Goal: Find contact information: Find contact information

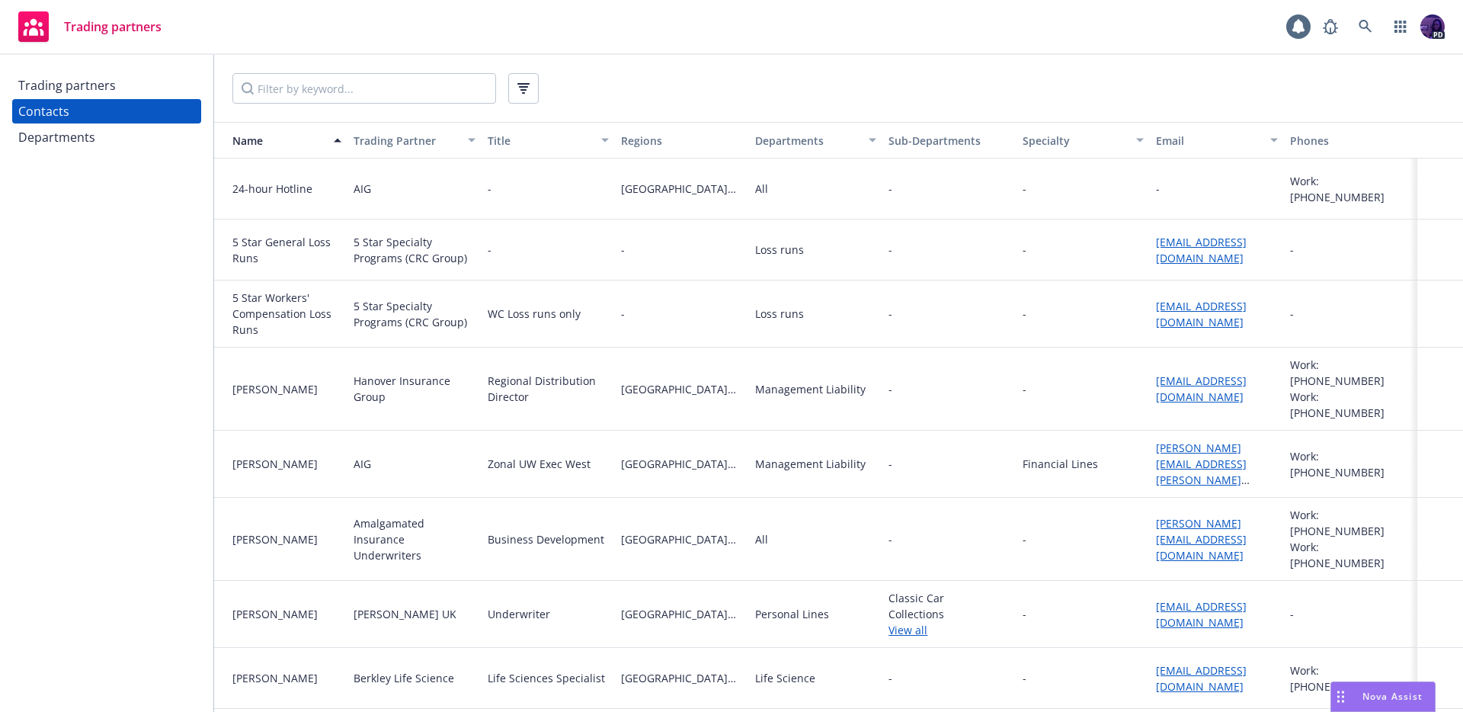
click at [804, 40] on div "Trading partners 1 PD" at bounding box center [731, 27] width 1463 height 55
click at [419, 94] on input "Filter by keyword..." at bounding box center [364, 88] width 264 height 30
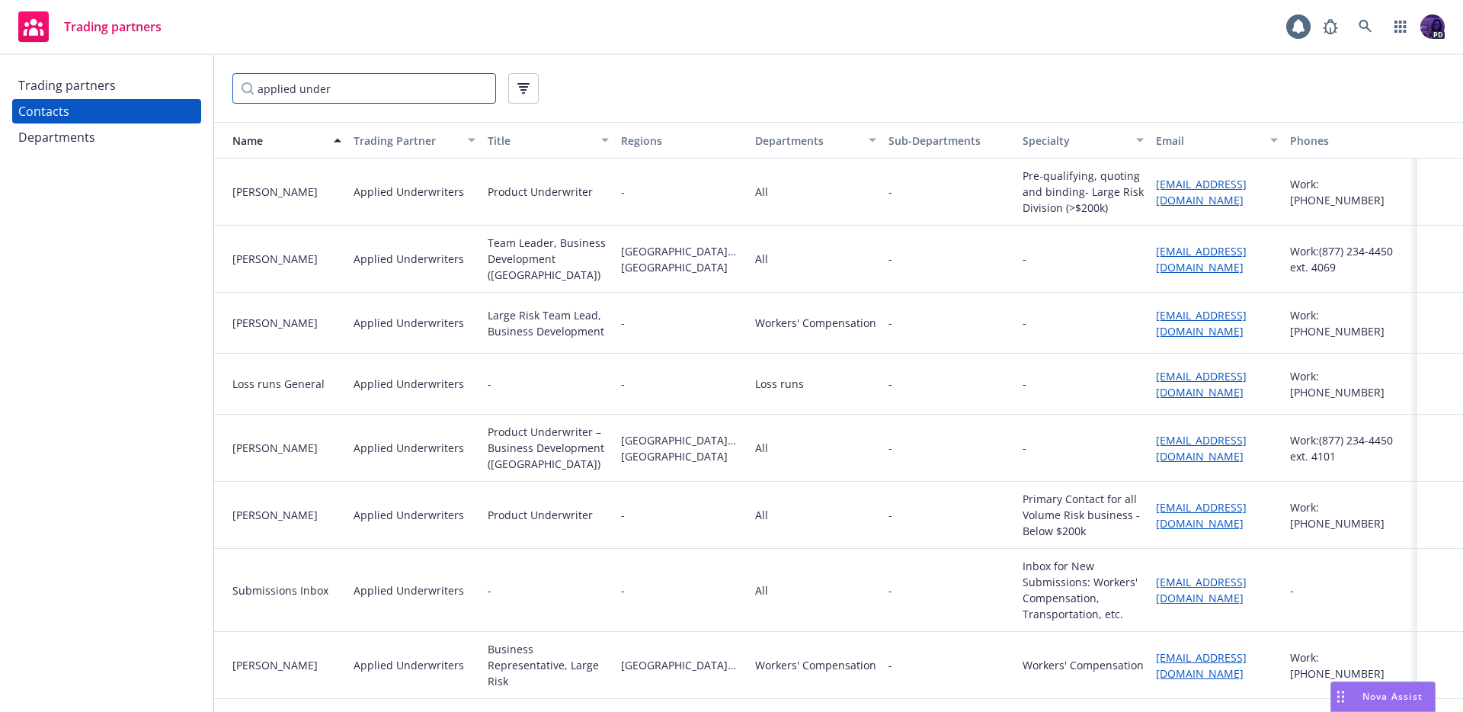
type input "applied under"
click at [1316, 597] on div "-" at bounding box center [1350, 590] width 133 height 83
drag, startPoint x: 1287, startPoint y: 593, endPoint x: 1147, endPoint y: 590, distance: 141.0
click at [1207, 593] on div "Submissions Inbox Applied Underwriters - - All - Inbox for New Submissions: Wor…" at bounding box center [838, 590] width 1249 height 83
drag, startPoint x: 1146, startPoint y: 586, endPoint x: 1271, endPoint y: 601, distance: 126.6
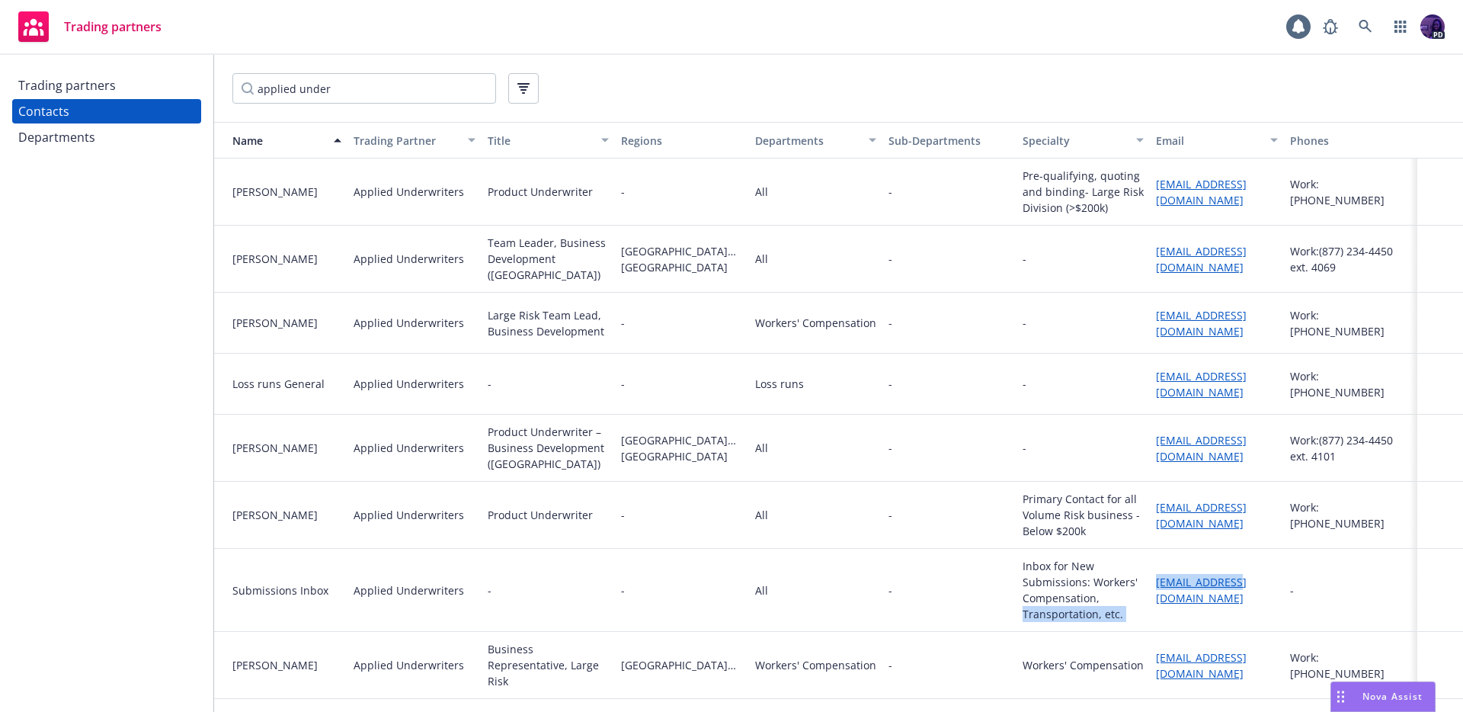
click at [1240, 584] on div "Submissions Inbox Applied Underwriters - - All - Inbox for New Submissions: Wor…" at bounding box center [838, 590] width 1249 height 83
click at [1328, 599] on div "-" at bounding box center [1350, 590] width 133 height 83
drag, startPoint x: 1275, startPoint y: 589, endPoint x: 1156, endPoint y: 587, distance: 119.6
click at [1156, 587] on div "submissions@auw.com" at bounding box center [1216, 590] width 133 height 83
copy link "submissions@auw.com"
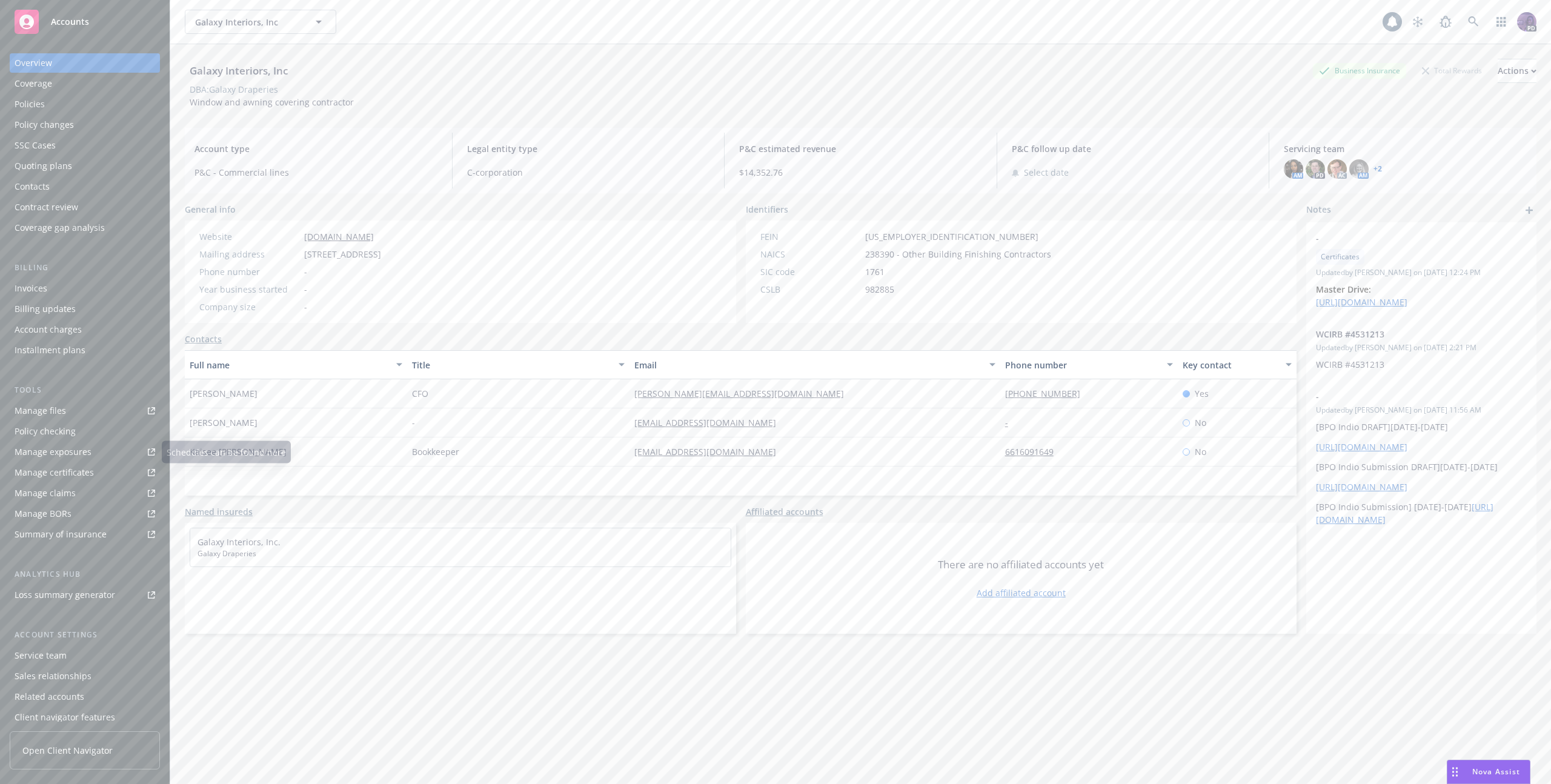
click at [87, 398] on div "Tools Manage files Policy checking Manage exposures Manage certificates Manage …" at bounding box center [84, 464] width 150 height 160
click at [85, 413] on link "Manage files" at bounding box center [84, 410] width 150 height 19
click at [111, 105] on div "Policies" at bounding box center [84, 104] width 141 height 19
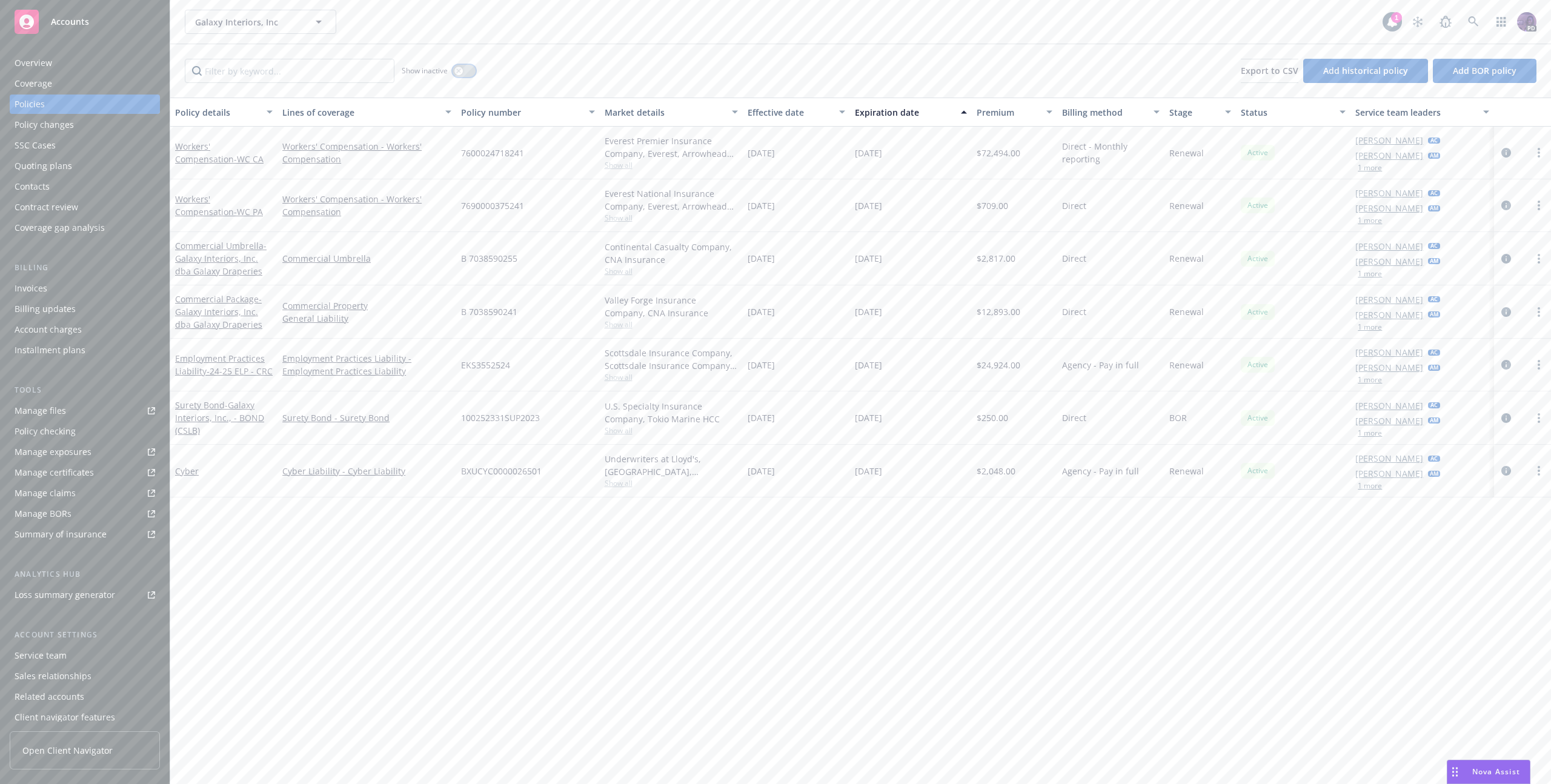
click at [461, 74] on div "button" at bounding box center [458, 71] width 9 height 9
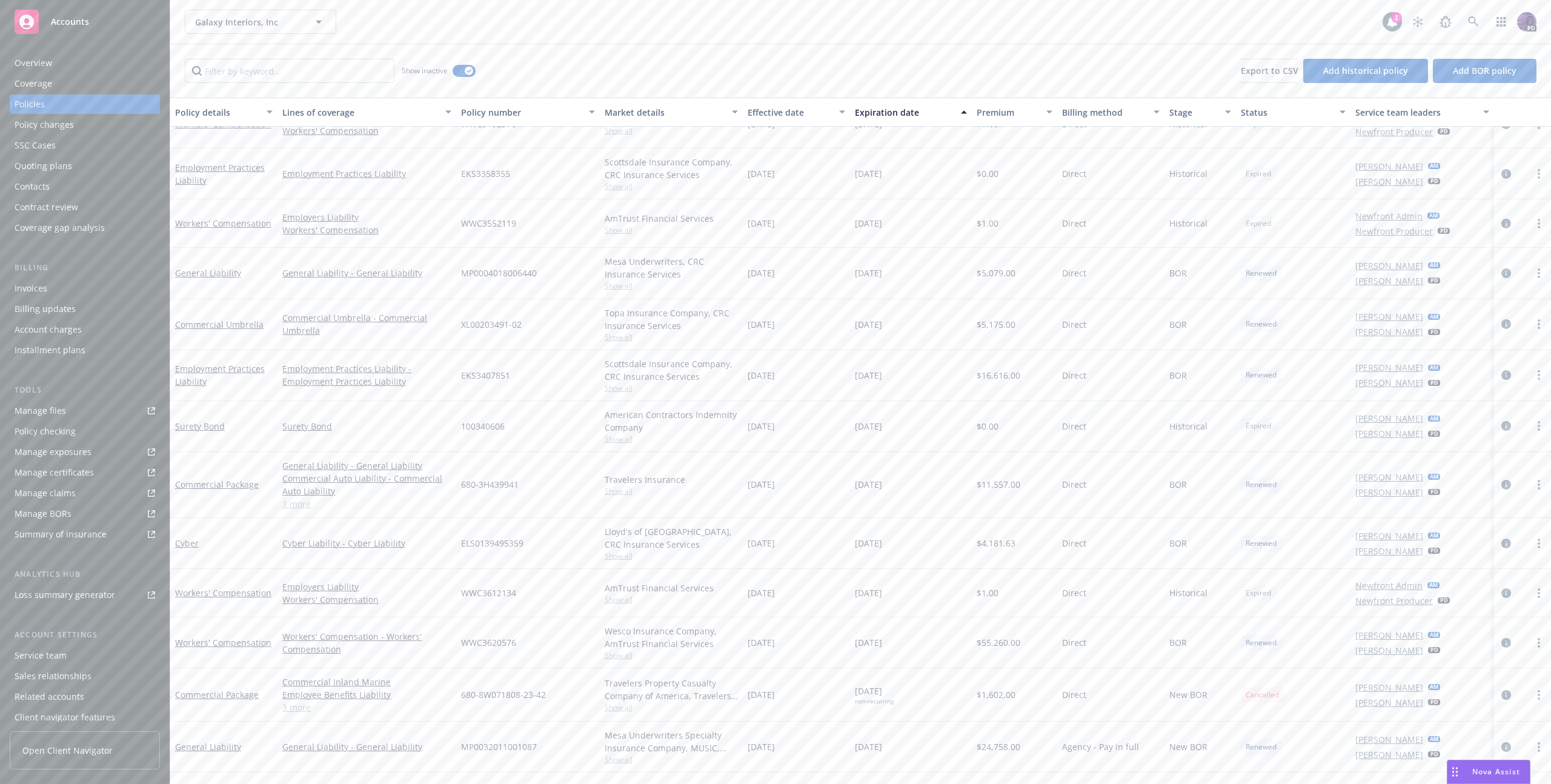
scroll to position [14, 0]
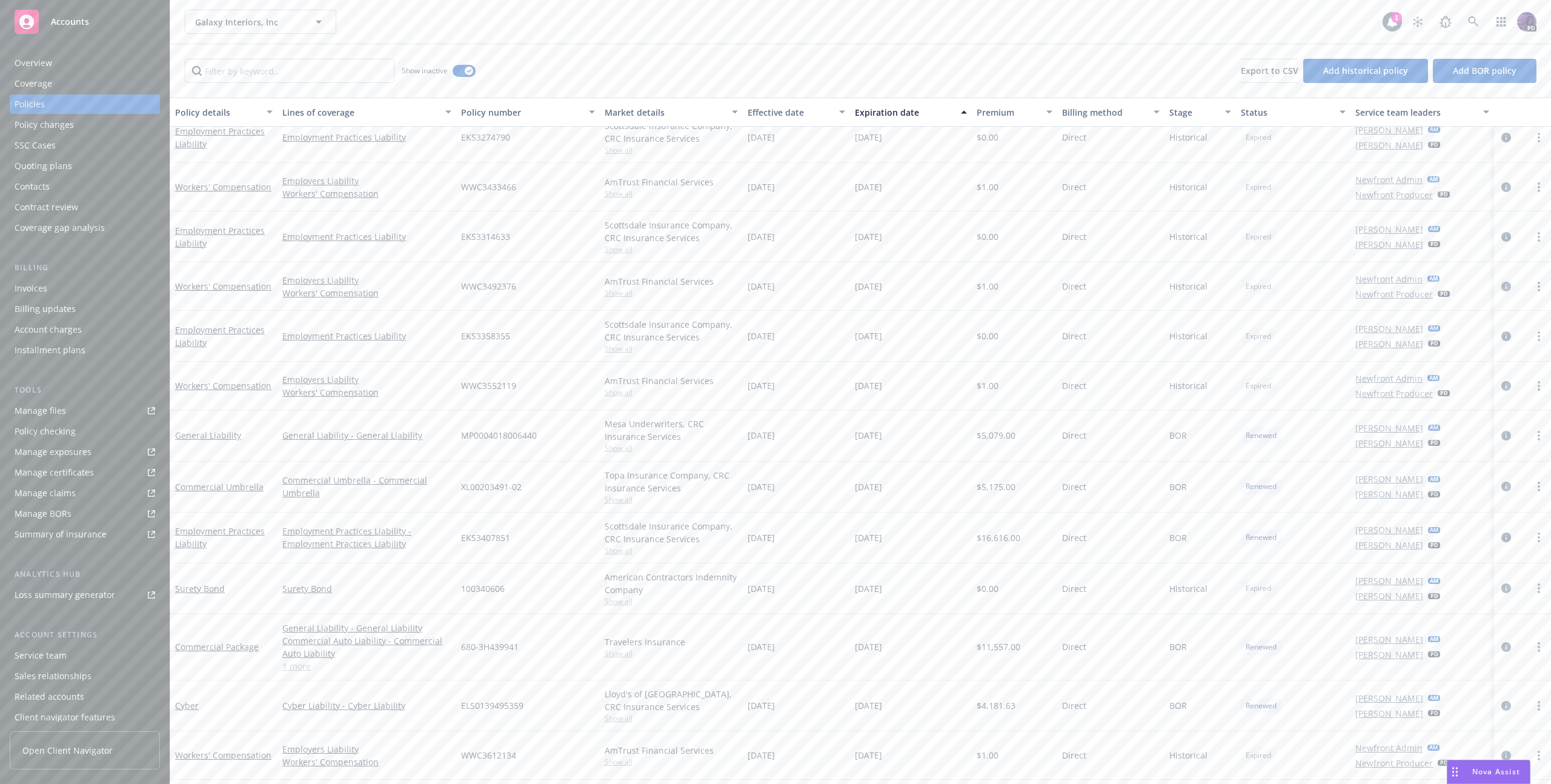
click at [1502, 286] on icon "circleInformation" at bounding box center [1506, 286] width 10 height 10
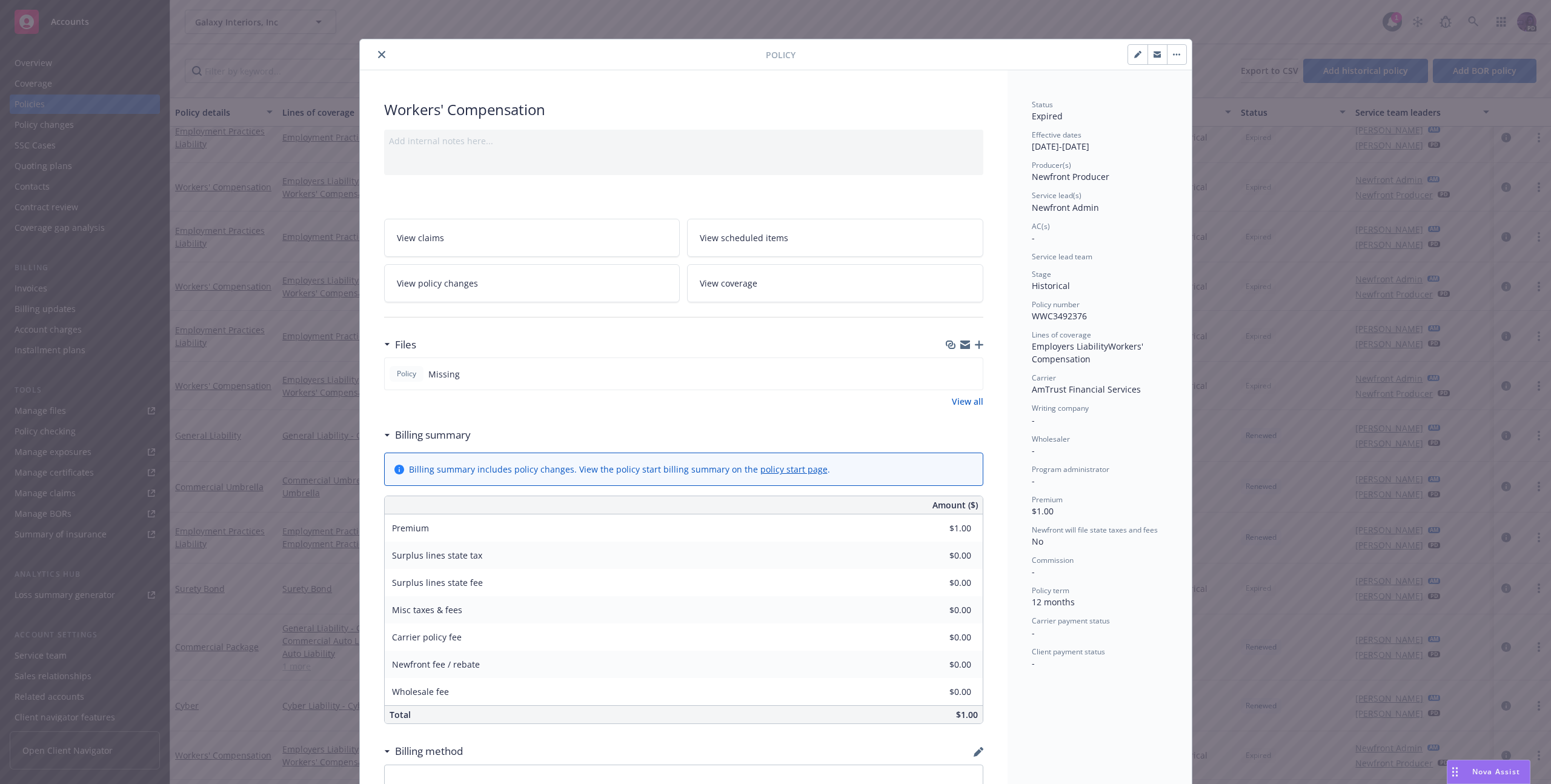
click at [378, 57] on icon "close" at bounding box center [381, 54] width 7 height 7
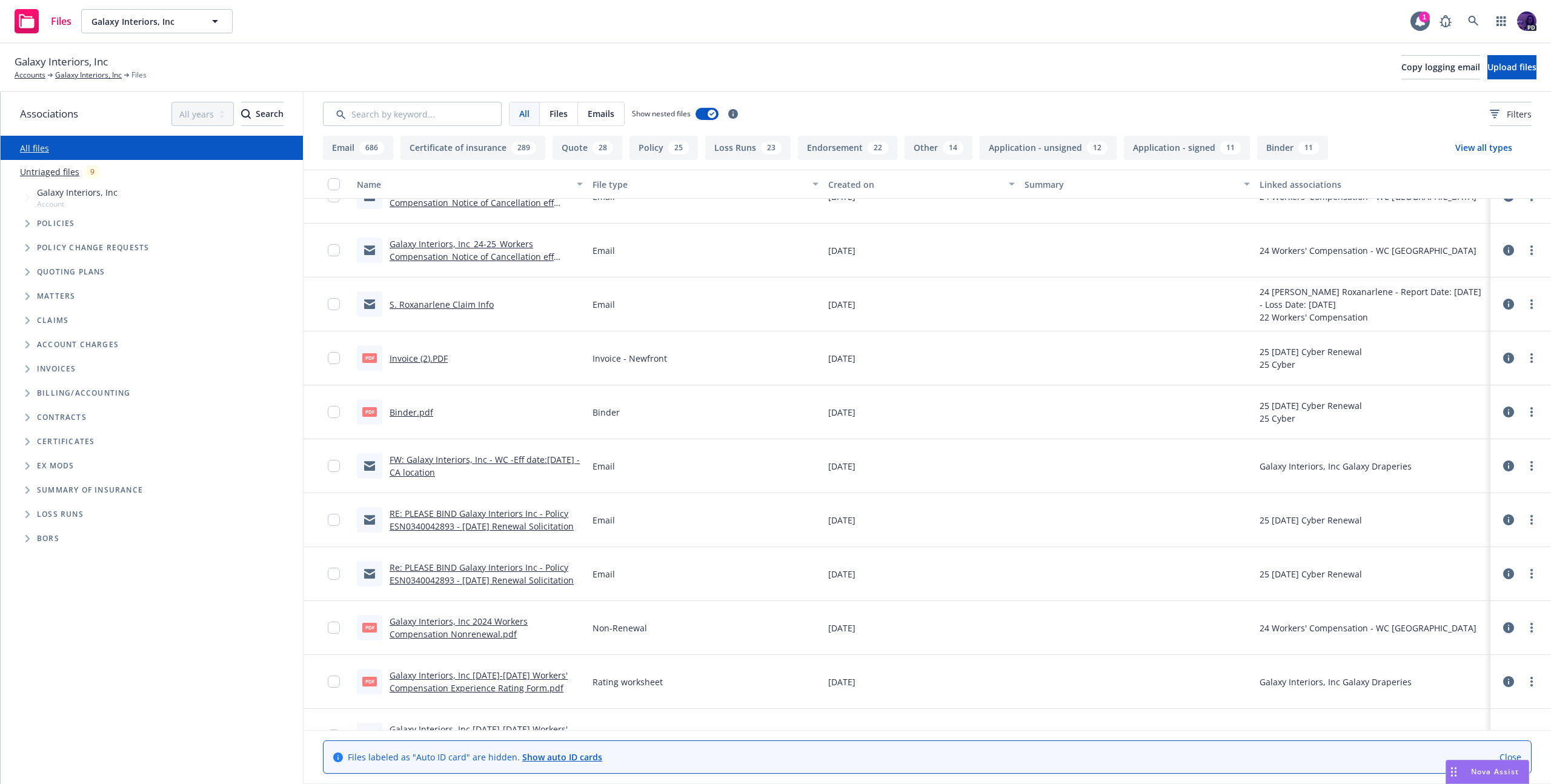
scroll to position [602, 0]
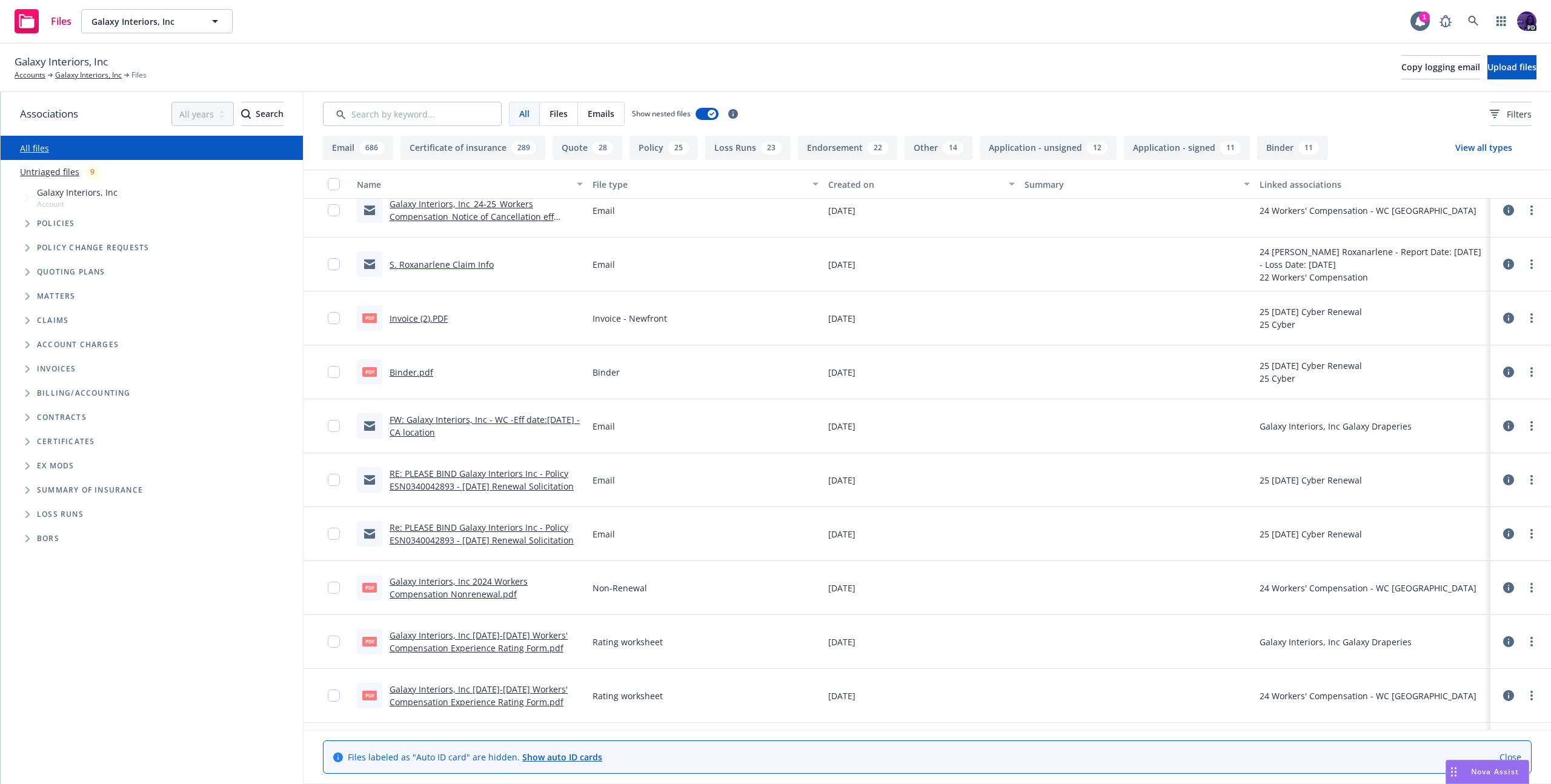
click at [465, 639] on link "Galaxy Interiors, Inc 2020-2023 Workers' Compensation Experience Rating Form.pdf" at bounding box center [479, 642] width 178 height 24
click at [617, 14] on div "Files Galaxy Interiors, Inc Galaxy Interiors, Inc 1 PD" at bounding box center [776, 21] width 1551 height 44
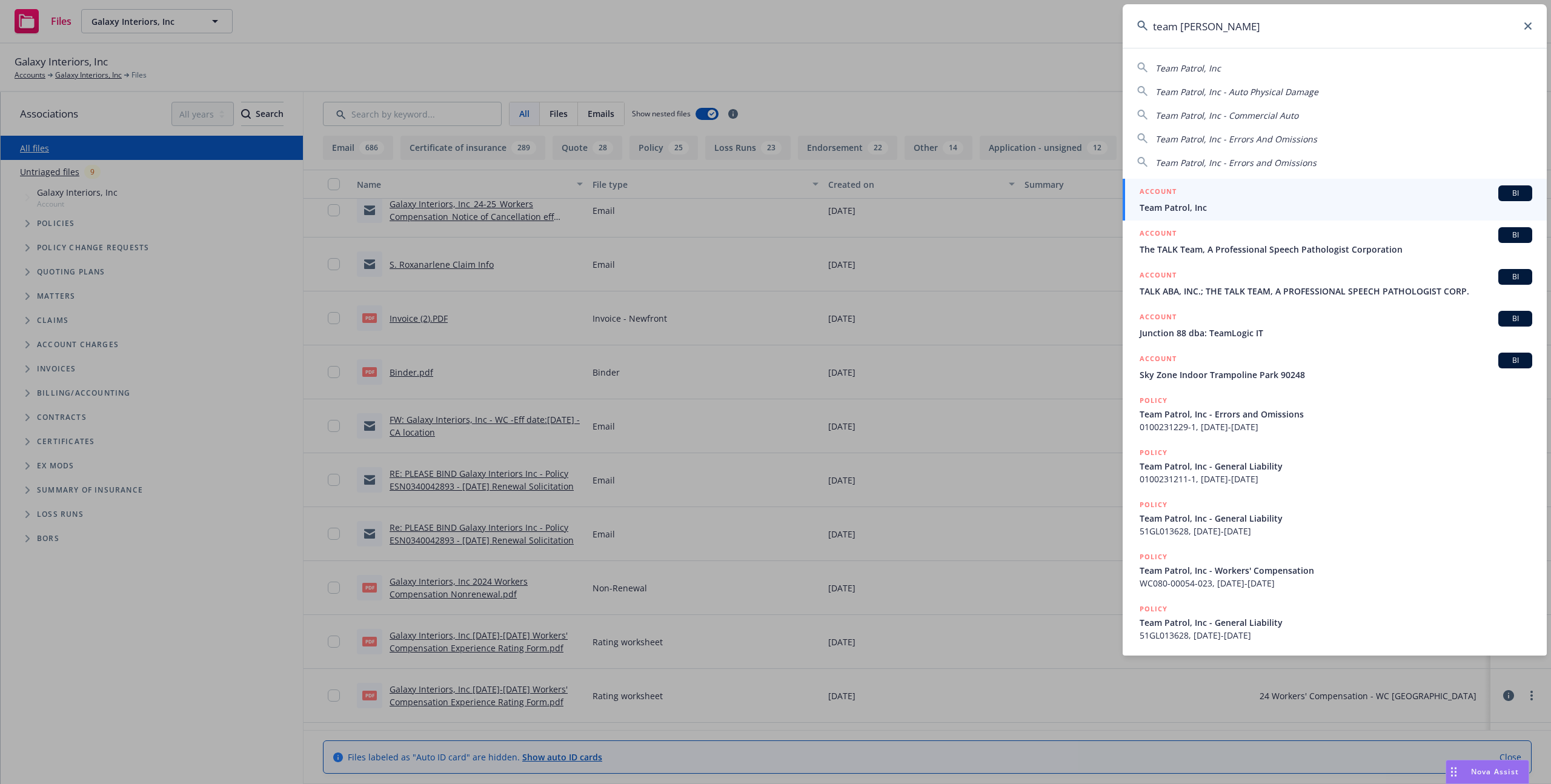
type input "team patrol"
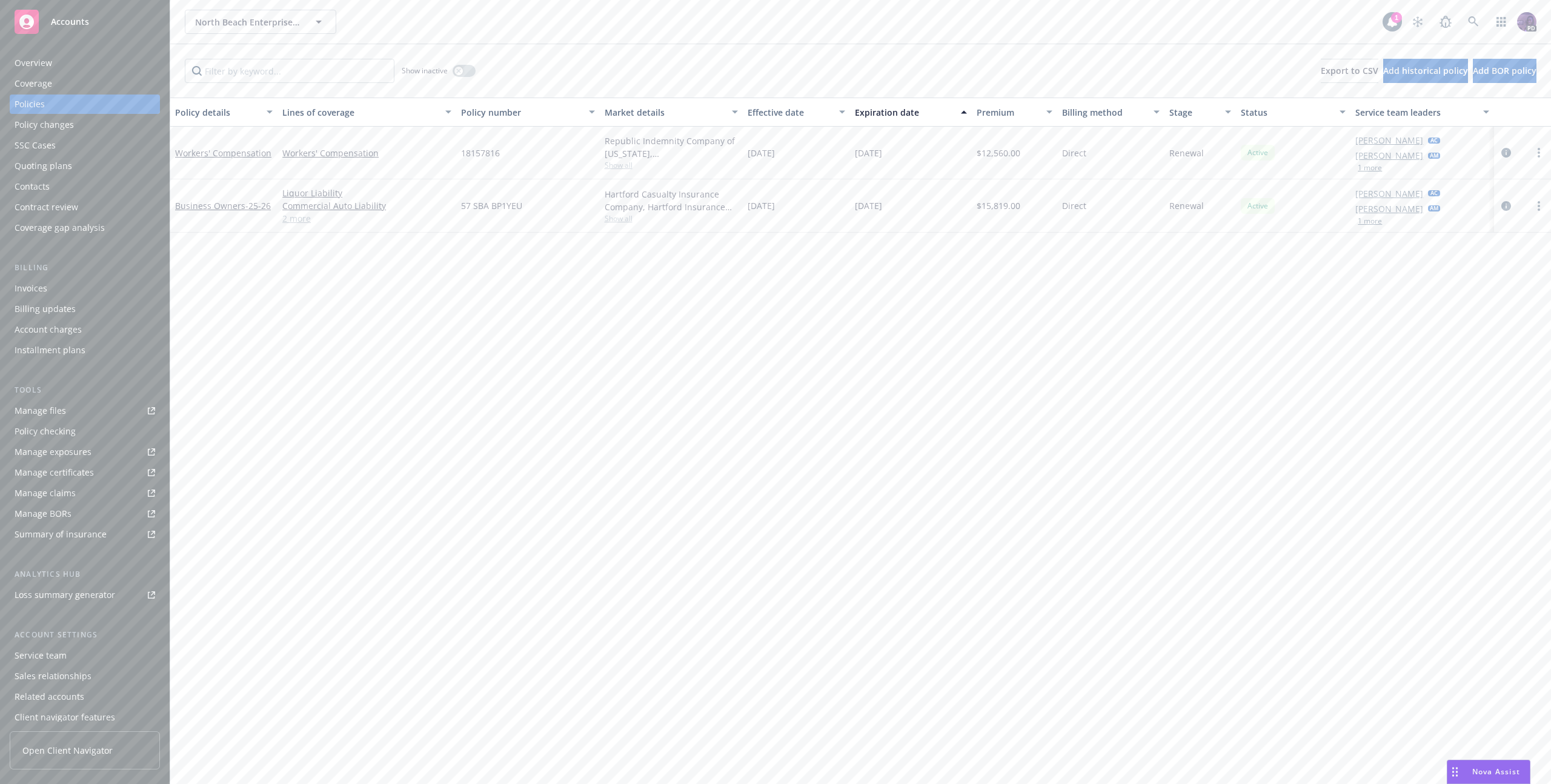
click at [490, 28] on div "North Beach Enterprises, LLC North Beach Enterprises, LLC" at bounding box center [783, 21] width 1198 height 24
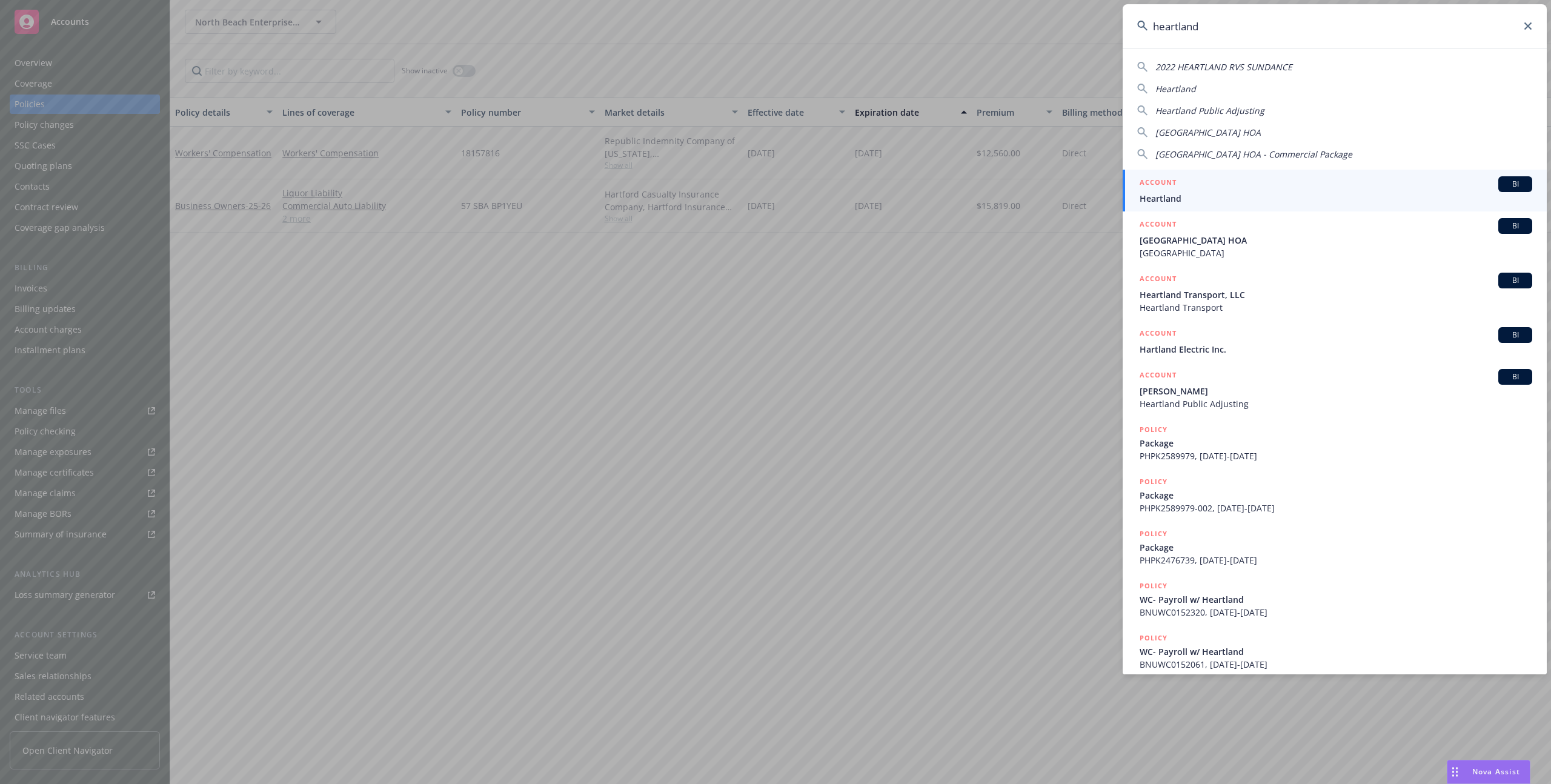
type input "heartland"
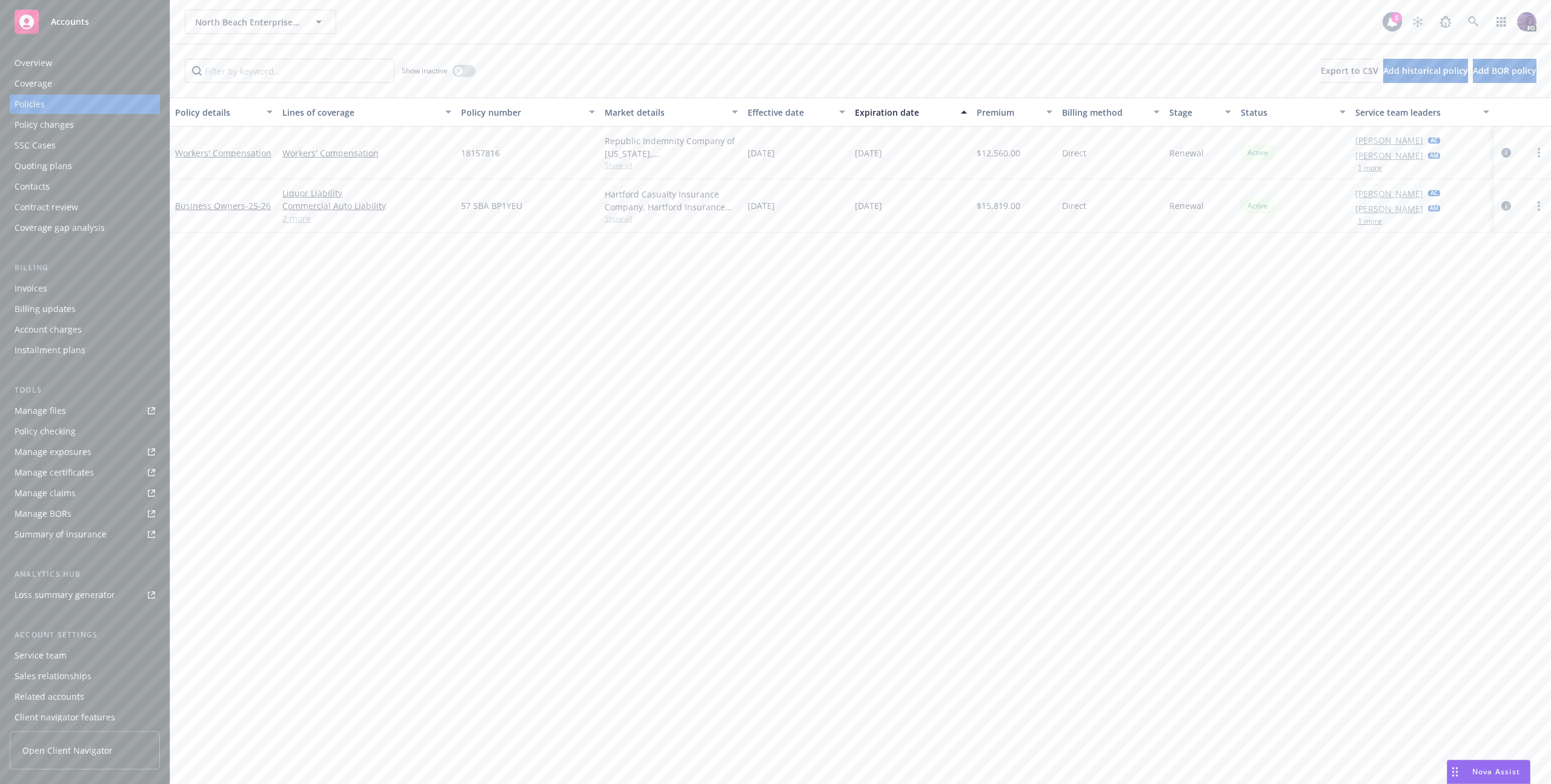
click at [523, 20] on div "North Beach Enterprises, LLC North Beach Enterprises, LLC" at bounding box center [783, 21] width 1198 height 24
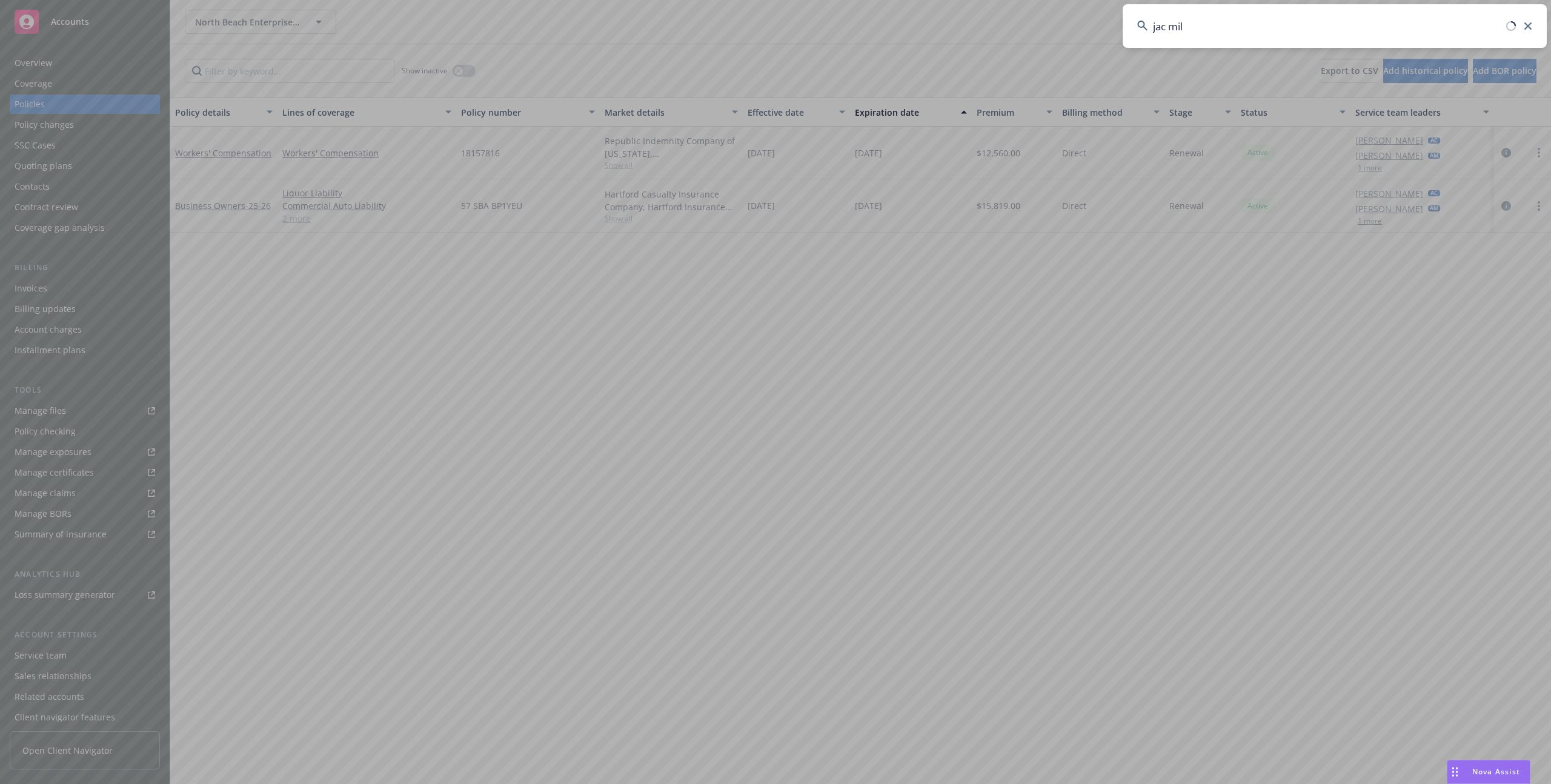
type input "jac mill"
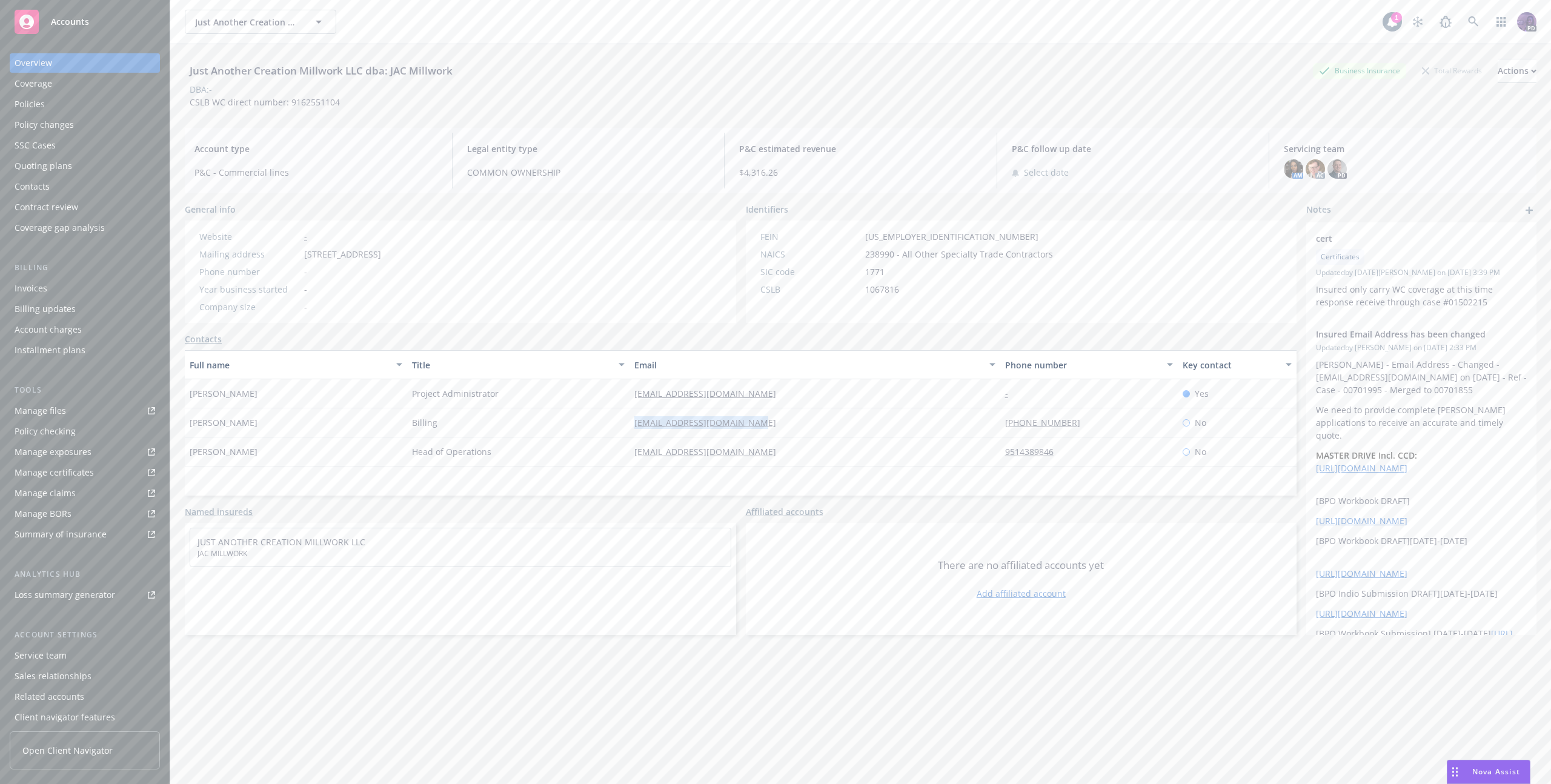
drag, startPoint x: 764, startPoint y: 425, endPoint x: 625, endPoint y: 421, distance: 139.1
click at [630, 421] on div "accounting@jacmillwork.com" at bounding box center [815, 422] width 371 height 29
copy div "accounting@jacmillwork.com"
drag, startPoint x: 729, startPoint y: 453, endPoint x: 628, endPoint y: 446, distance: 101.2
click at [630, 446] on div "dz@jacmillwork.com" at bounding box center [815, 452] width 371 height 29
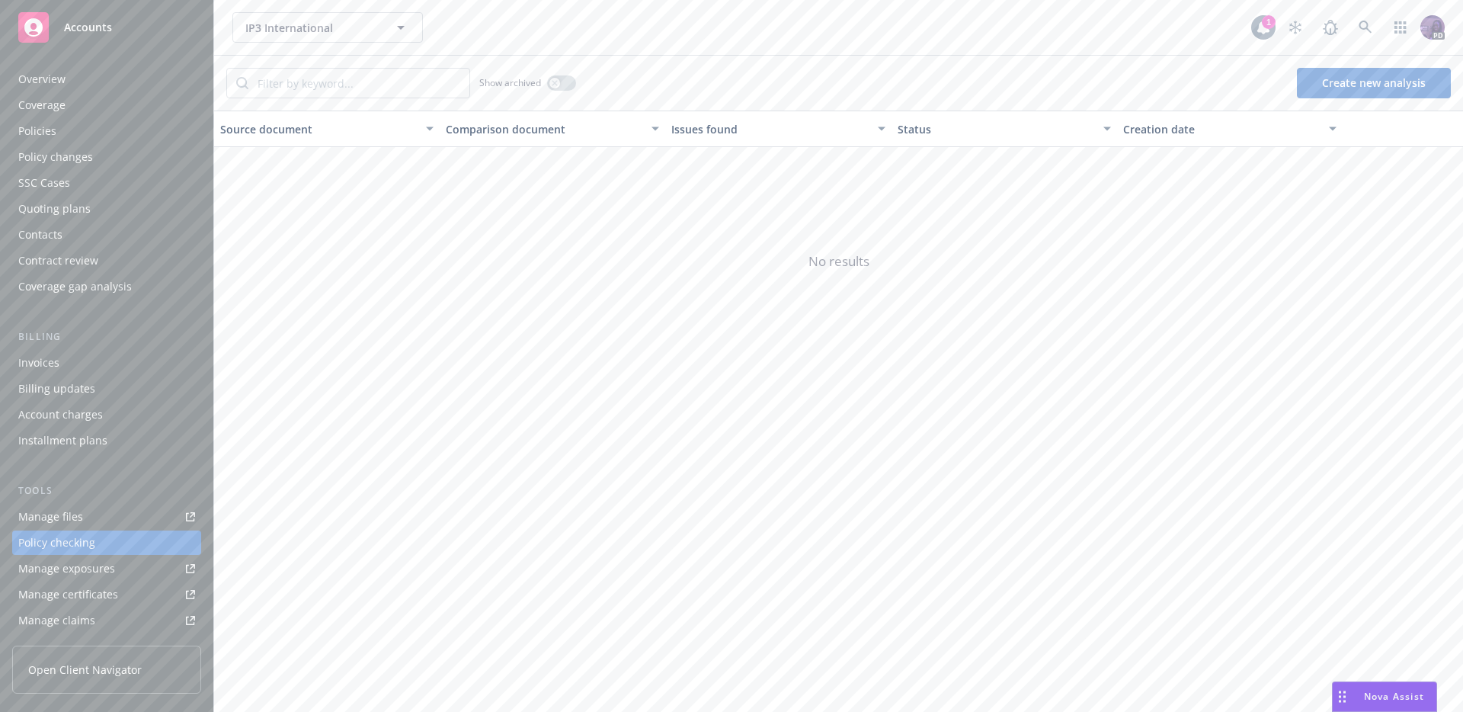
scroll to position [25, 0]
